Goal: Information Seeking & Learning: Understand process/instructions

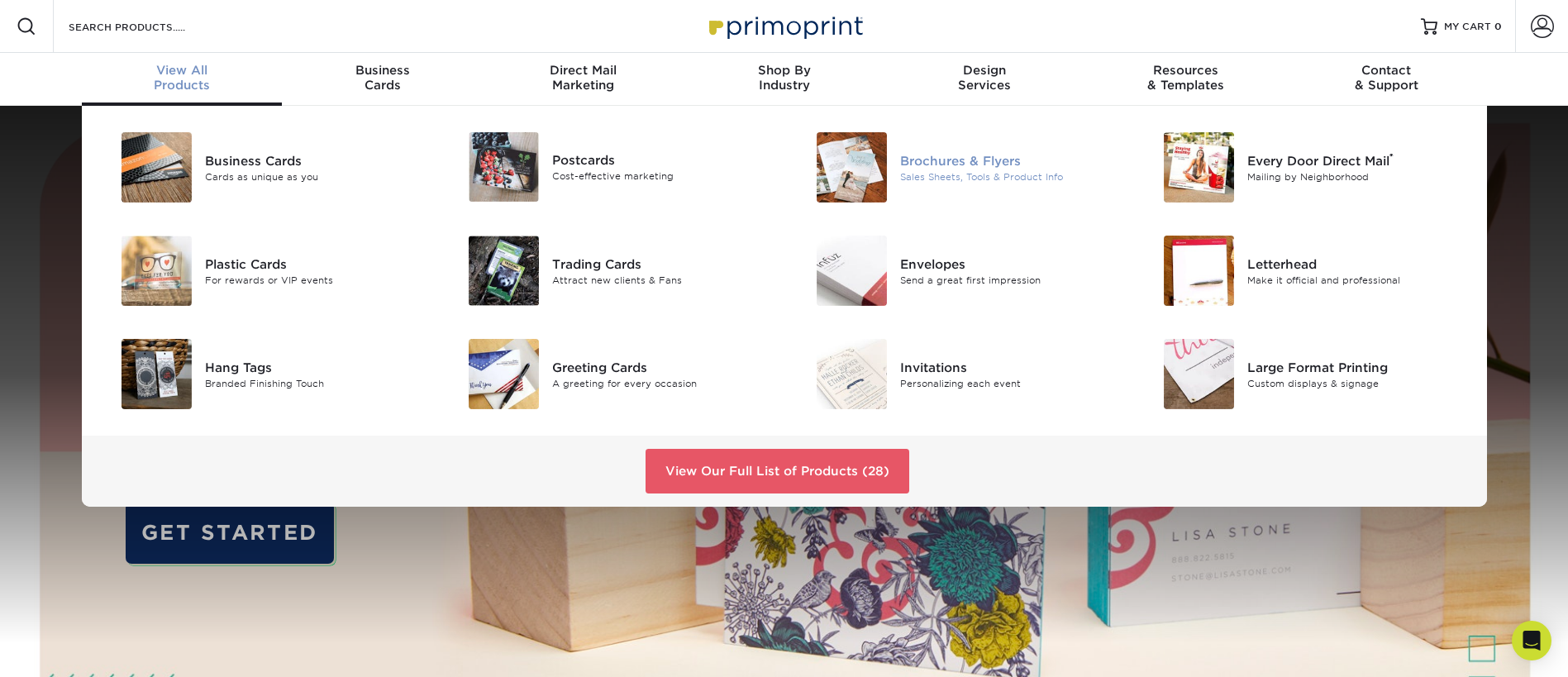
click at [922, 163] on div "Brochures & Flyers" at bounding box center [1009, 160] width 219 height 18
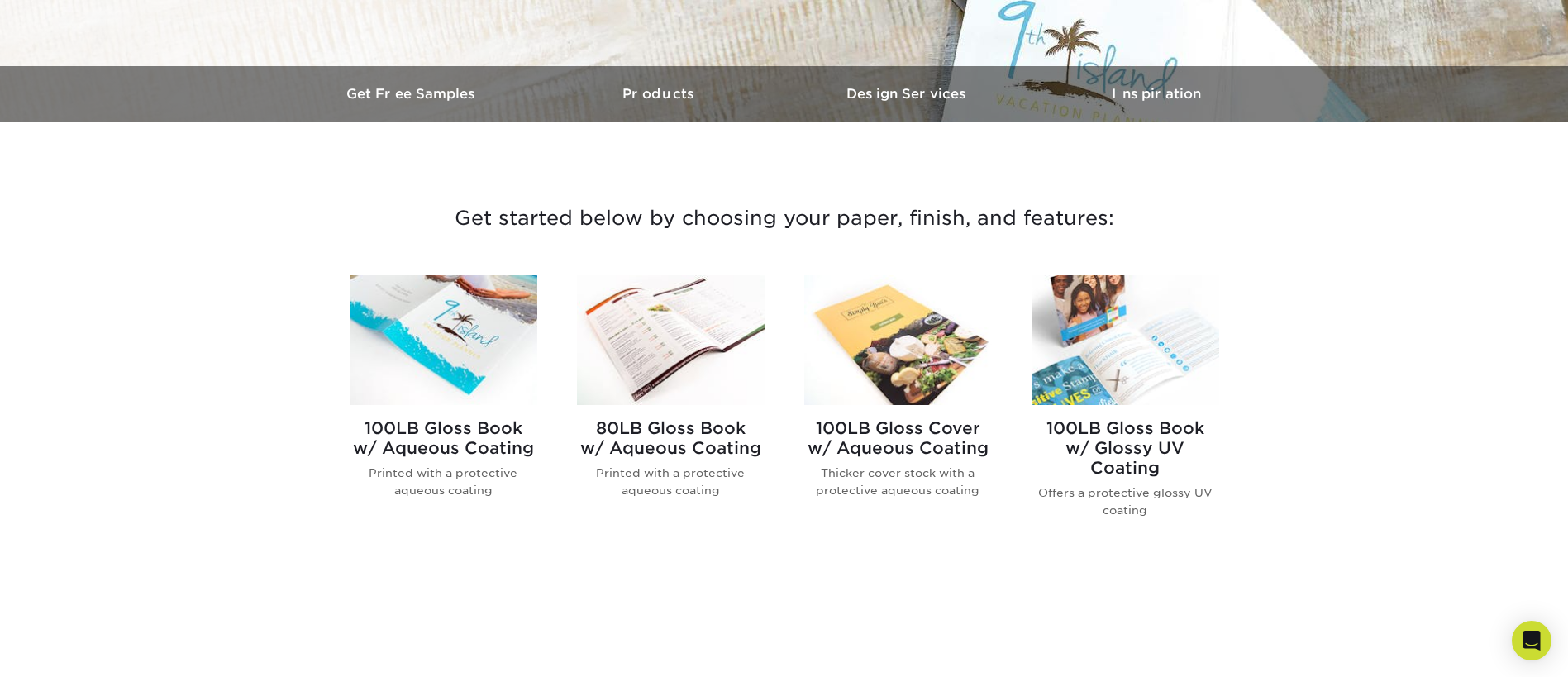
scroll to position [697, 0]
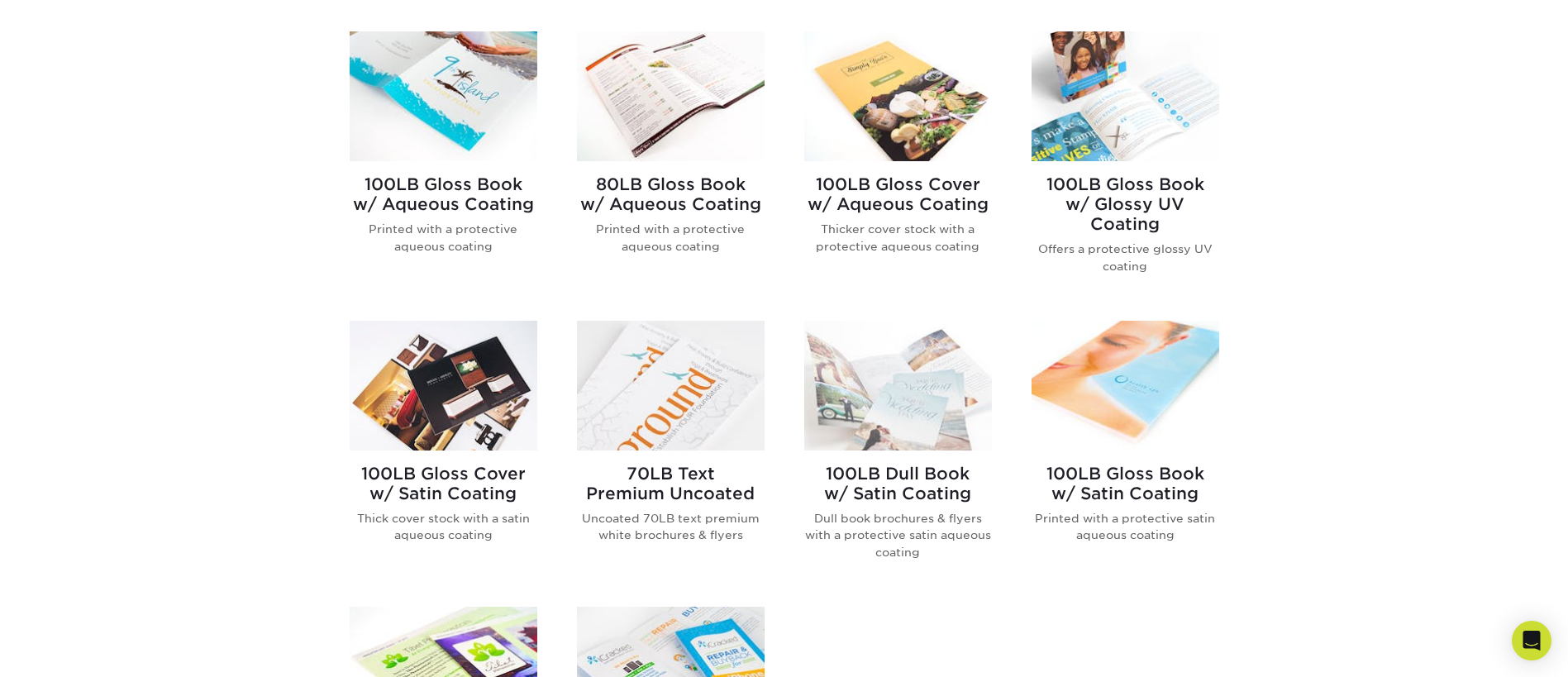
click at [438, 180] on h2 "100LB Gloss Book w/ Aqueous Coating" at bounding box center [443, 195] width 187 height 40
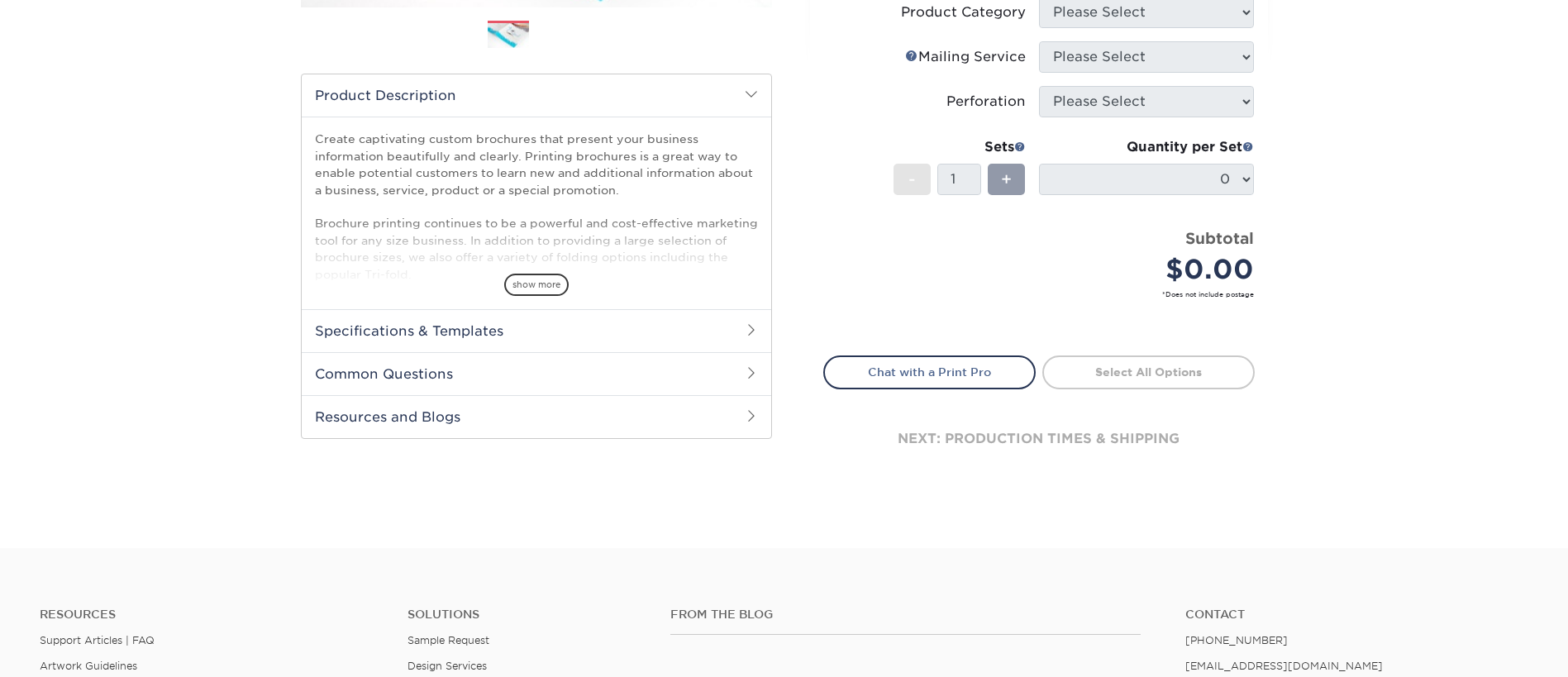
scroll to position [505, 0]
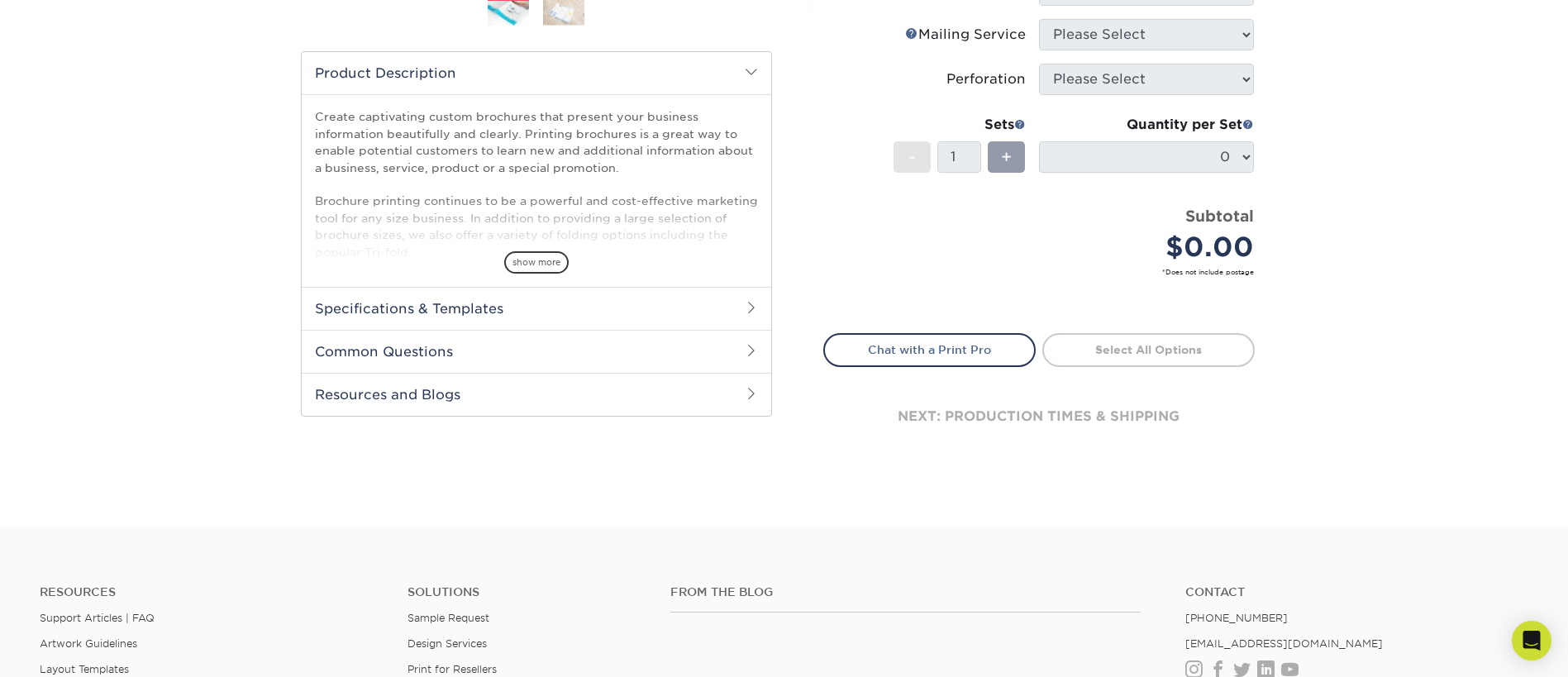
click at [455, 298] on h2 "Specifications & Templates" at bounding box center [537, 308] width 469 height 43
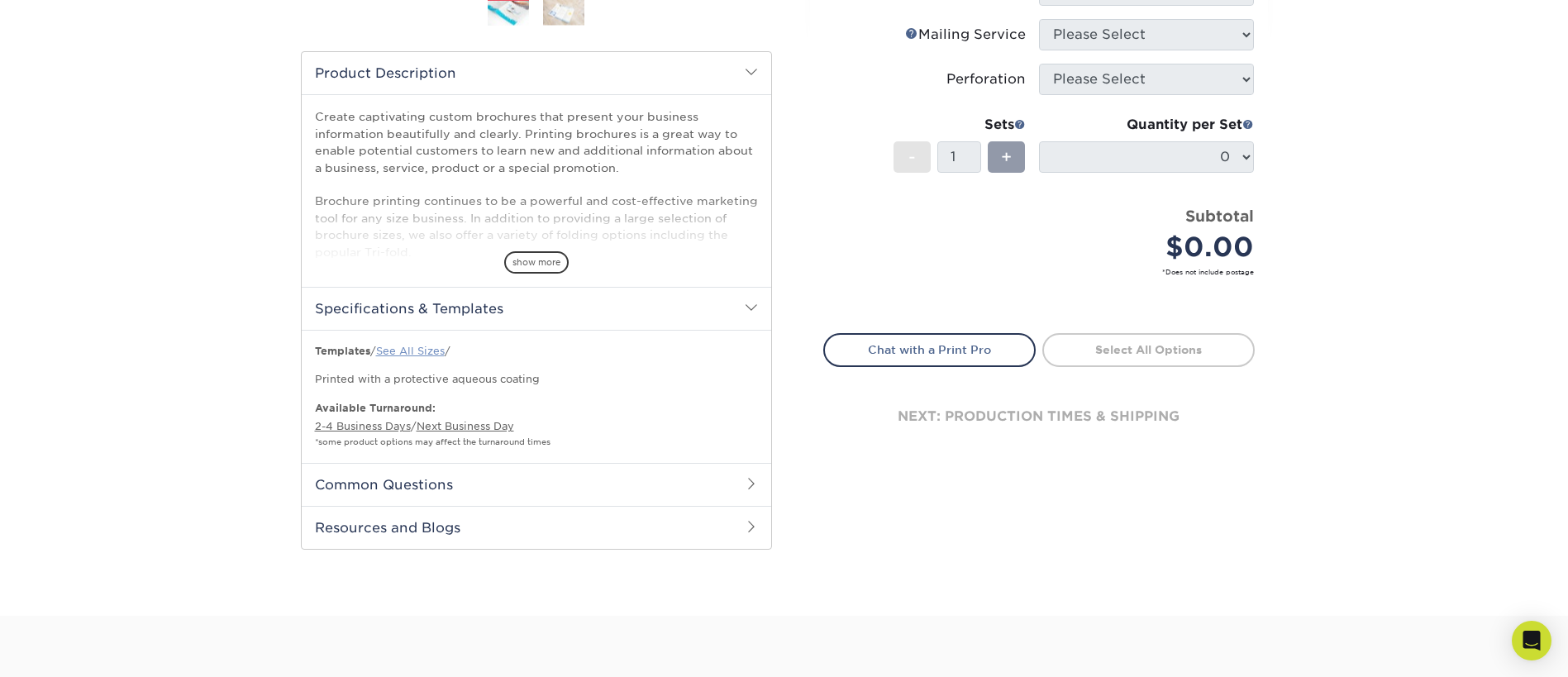
click at [429, 348] on link "See All Sizes" at bounding box center [409, 351] width 68 height 13
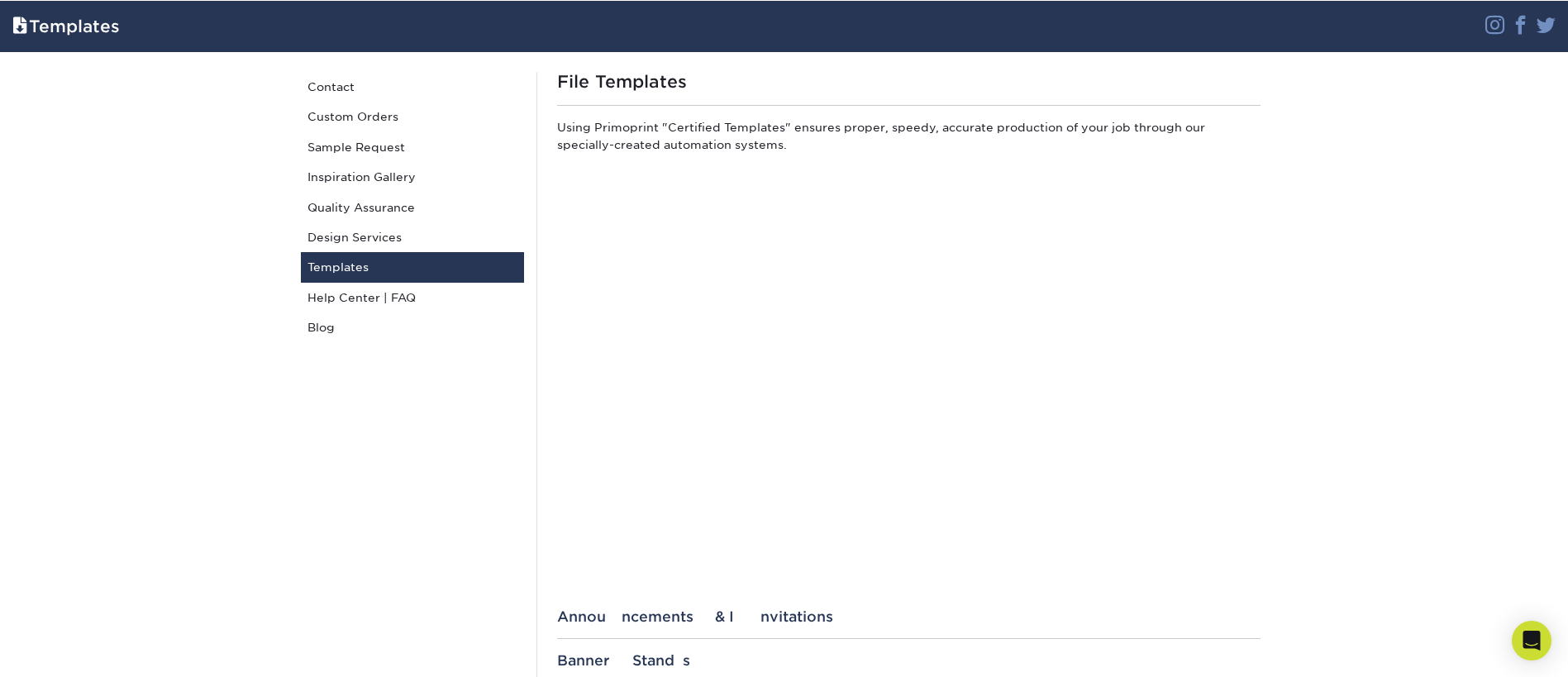
scroll to position [505, 0]
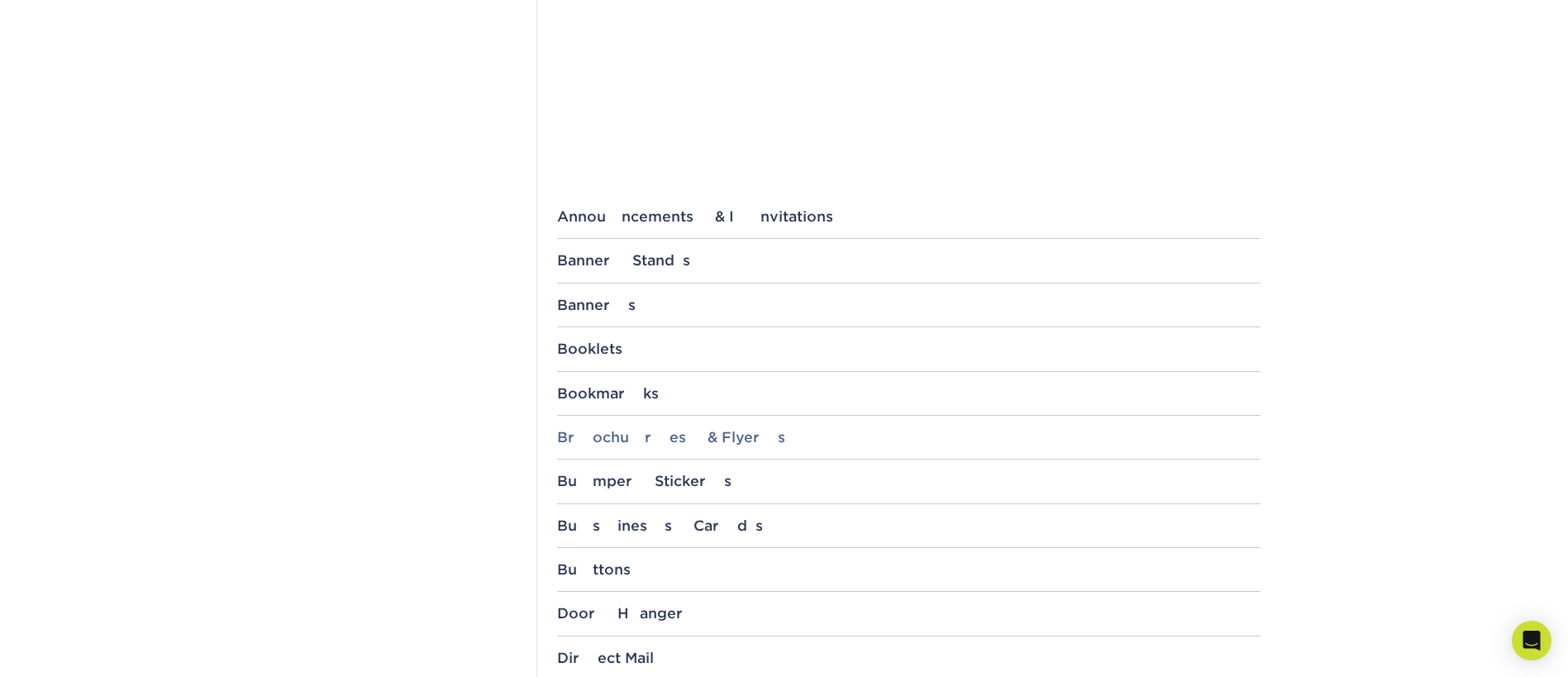
click at [626, 440] on div "Brochures & Flyers" at bounding box center [908, 438] width 703 height 16
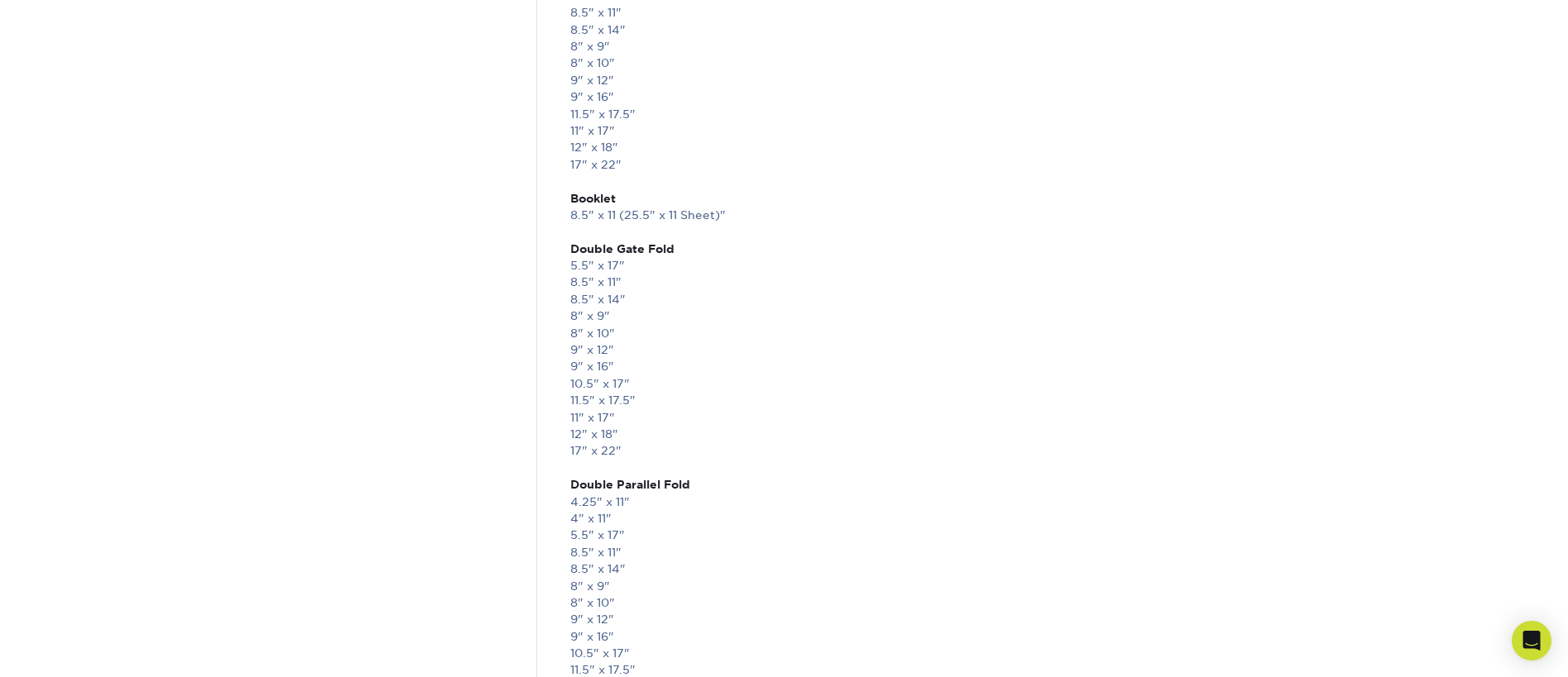
scroll to position [1426, 0]
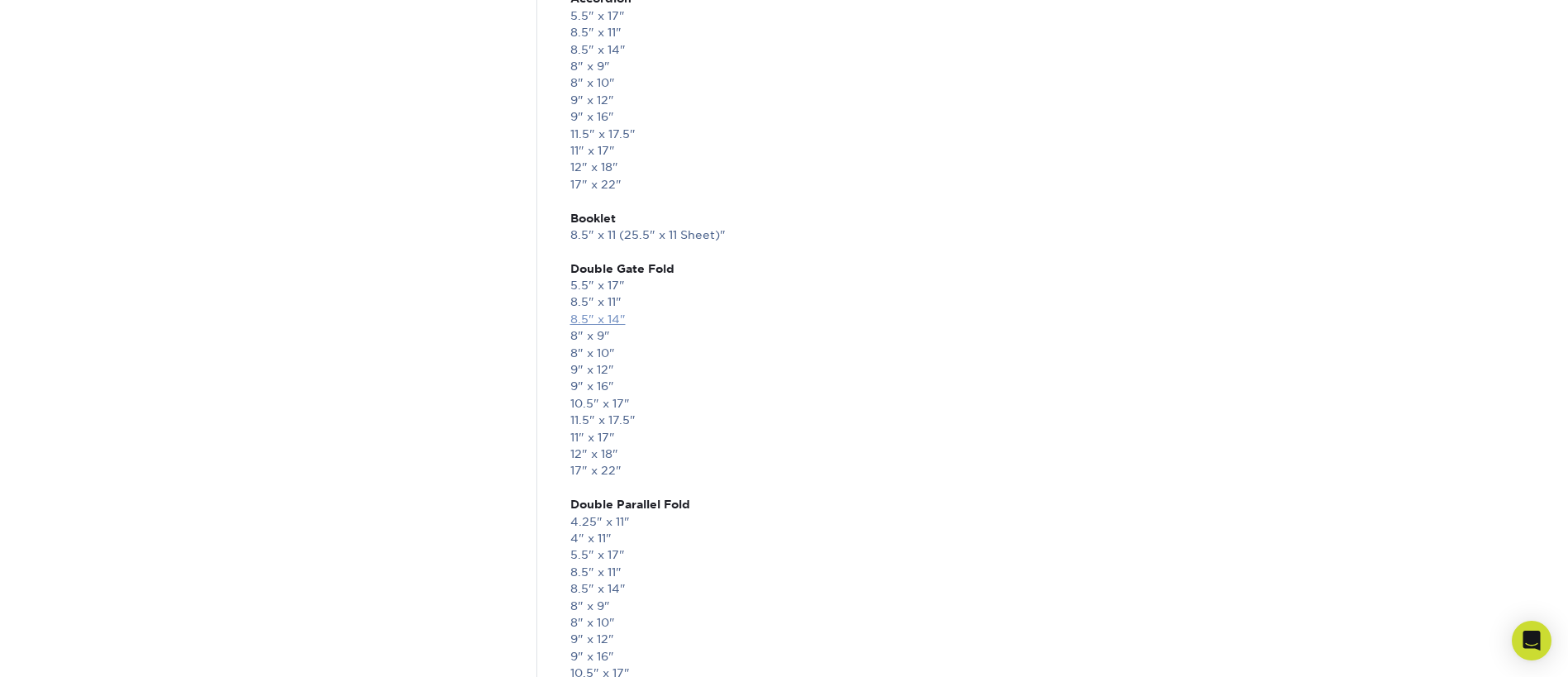
click at [589, 318] on link "8.5" x 14"" at bounding box center [598, 318] width 55 height 14
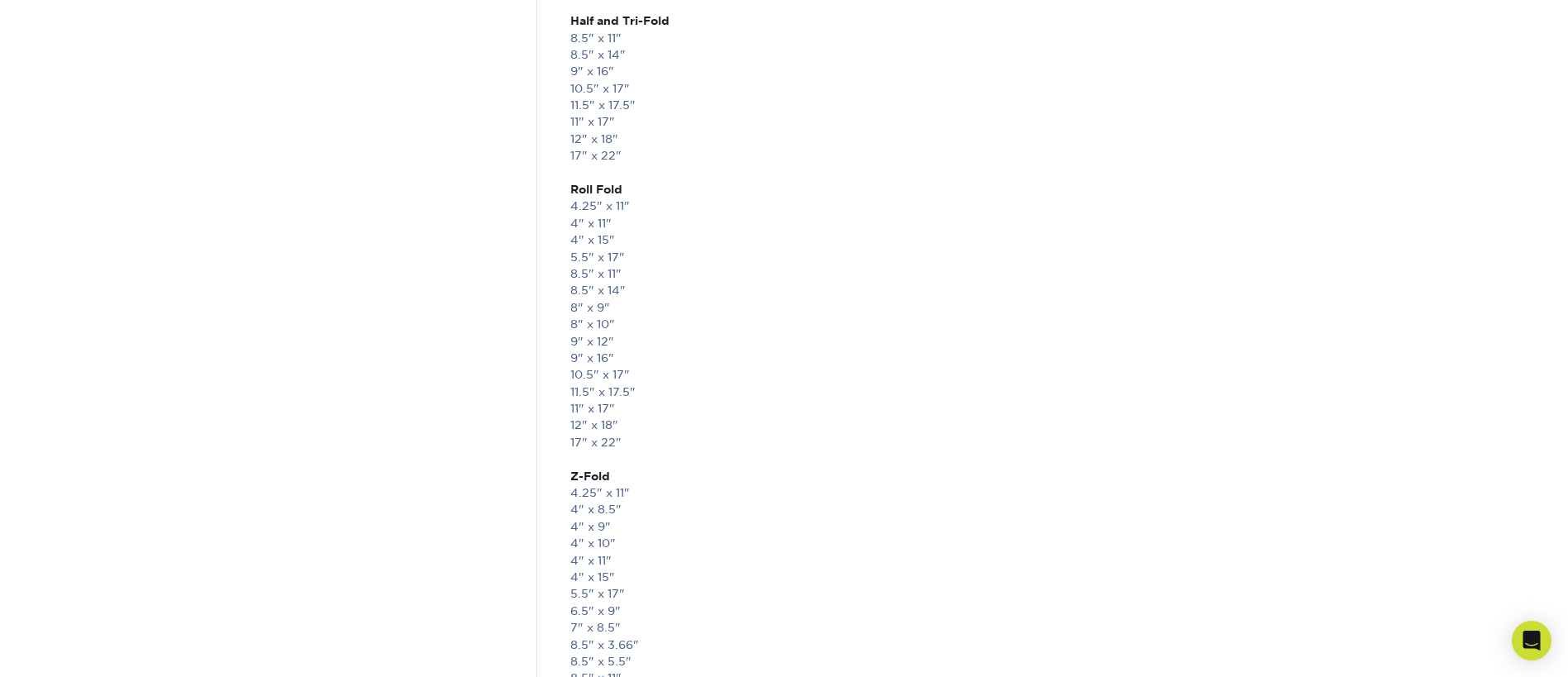
scroll to position [3489, 0]
click at [598, 258] on link "8.5" x 14"" at bounding box center [598, 262] width 55 height 14
